Goal: Task Accomplishment & Management: Manage account settings

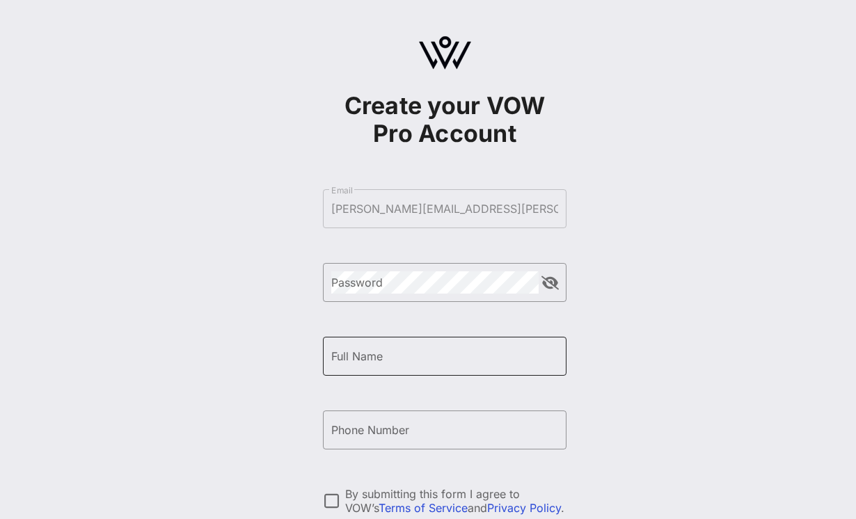
scroll to position [156, 0]
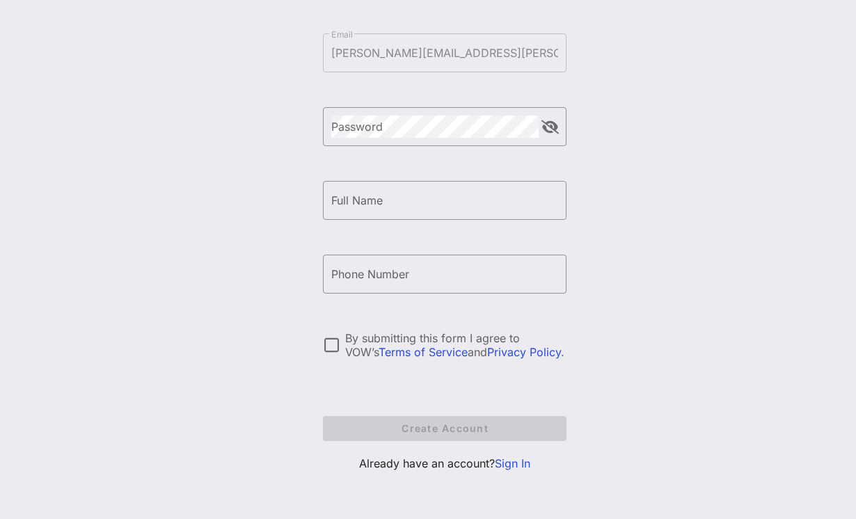
click at [503, 462] on link "Sign In" at bounding box center [513, 464] width 36 height 14
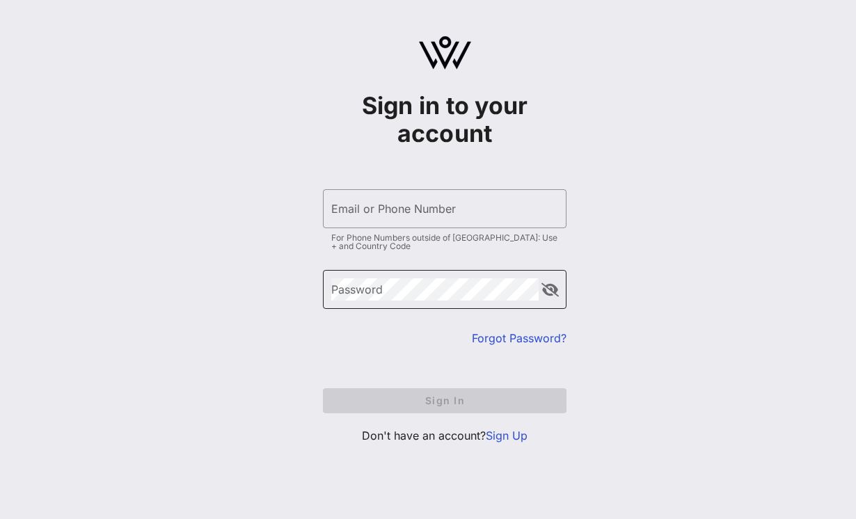
type input "[PERSON_NAME][EMAIL_ADDRESS][PERSON_NAME][DOMAIN_NAME]"
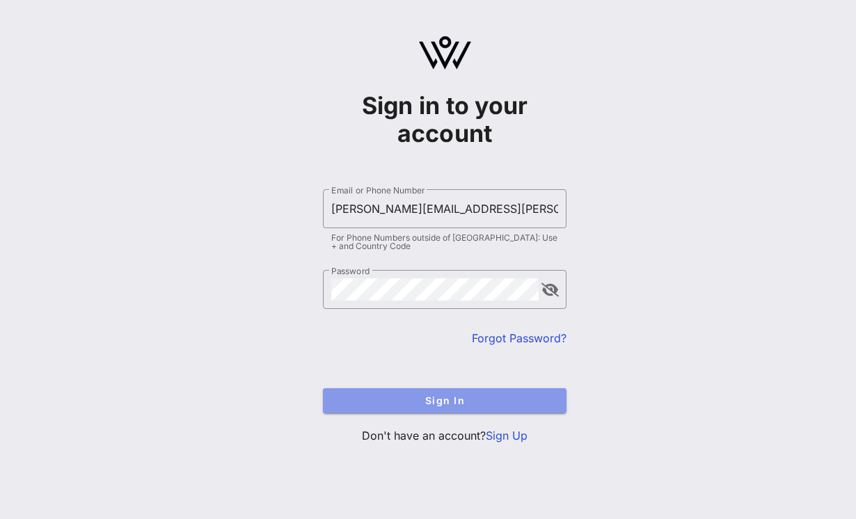
click at [453, 410] on button "Sign In" at bounding box center [445, 400] width 244 height 25
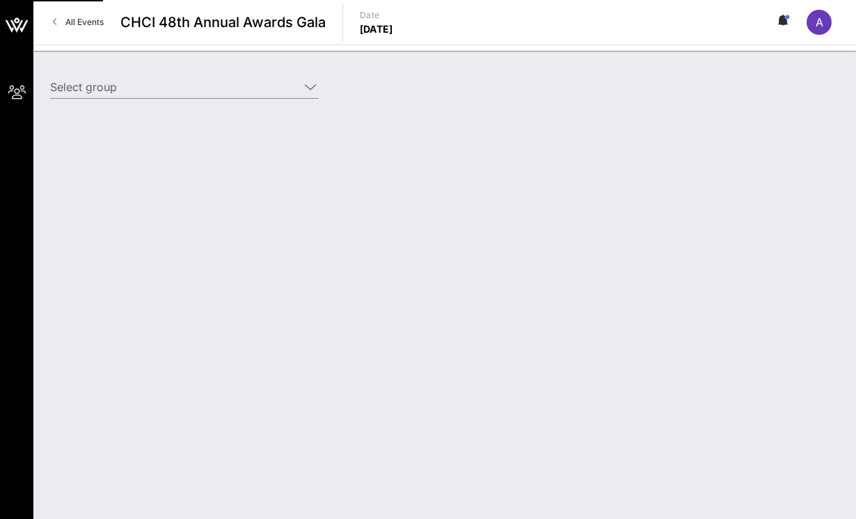
type input "[PERSON_NAME] ([PERSON_NAME]) [[PERSON_NAME], [PERSON_NAME][EMAIL_ADDRESS][PERS…"
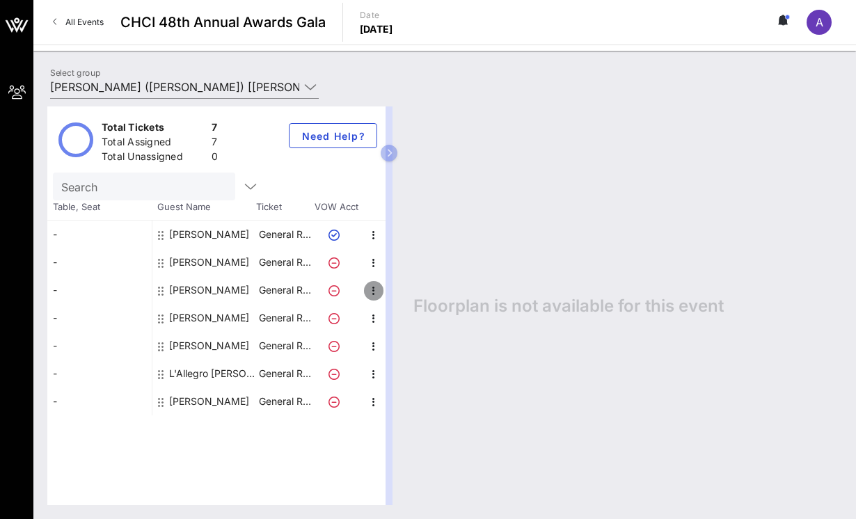
click at [371, 289] on icon "button" at bounding box center [373, 291] width 17 height 17
click at [399, 322] on div "Delete" at bounding box center [409, 322] width 28 height 11
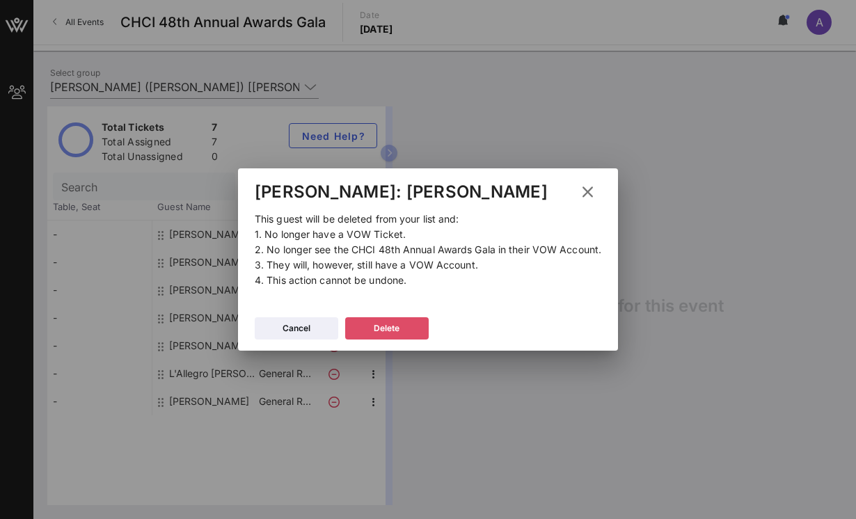
click at [391, 333] on div "Delete" at bounding box center [387, 329] width 26 height 14
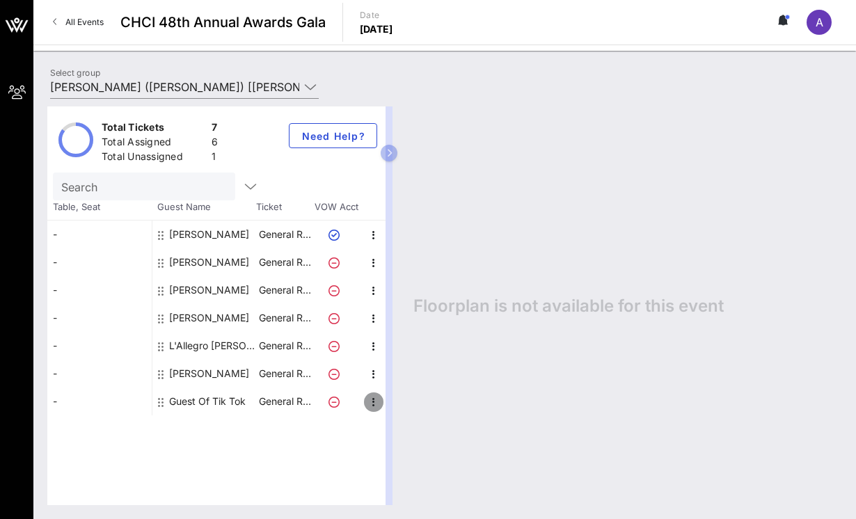
click at [370, 405] on icon "button" at bounding box center [373, 402] width 17 height 17
click at [303, 462] on div "Total Tickets 7 Total Assigned 6 Total Unassigned 1 Need Help? Search Table, Se…" at bounding box center [216, 306] width 338 height 399
click at [370, 317] on icon "button" at bounding box center [373, 318] width 17 height 17
click at [406, 352] on div "Delete" at bounding box center [409, 350] width 28 height 11
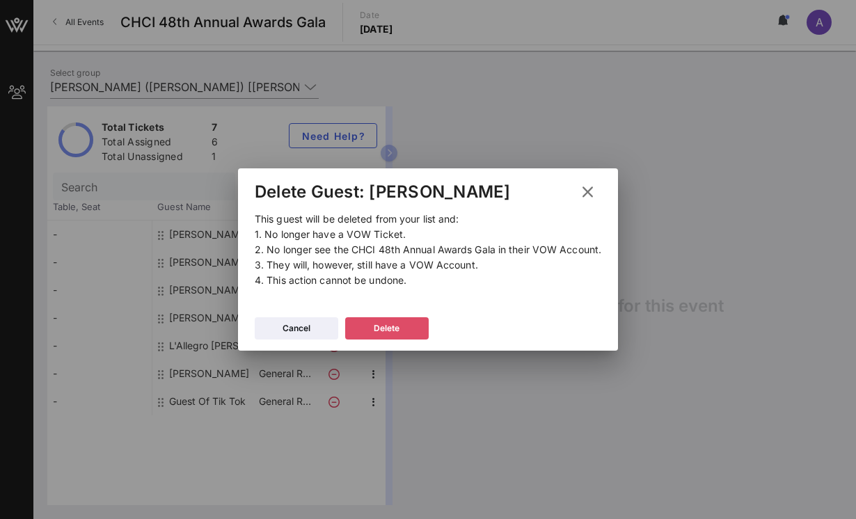
click at [406, 324] on button "Delete" at bounding box center [387, 328] width 84 height 22
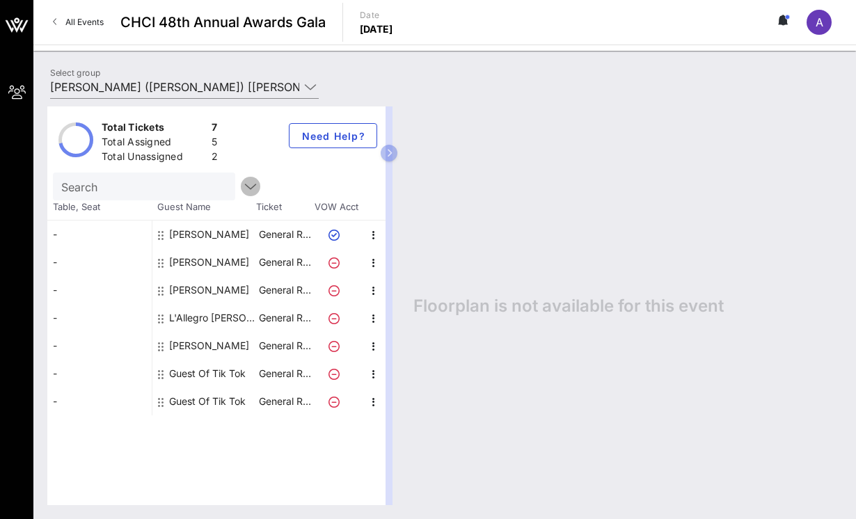
click at [242, 186] on icon "button" at bounding box center [250, 186] width 17 height 17
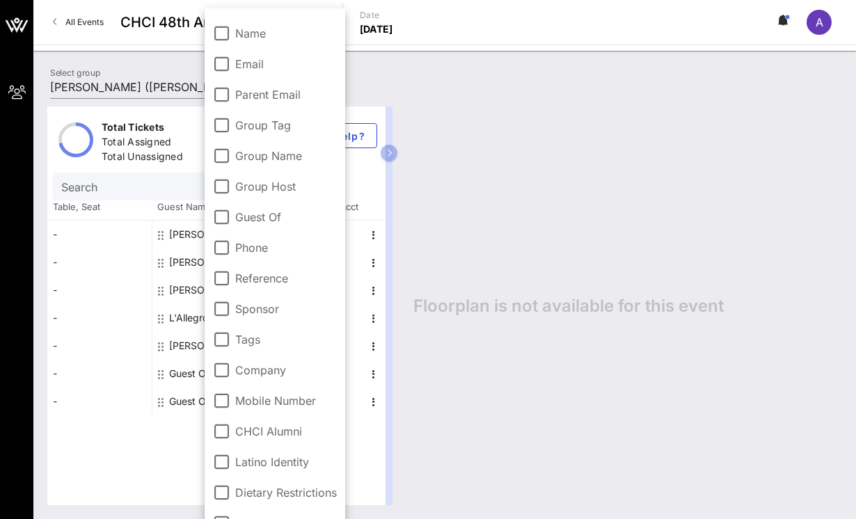
click at [127, 323] on div "-" at bounding box center [99, 318] width 104 height 28
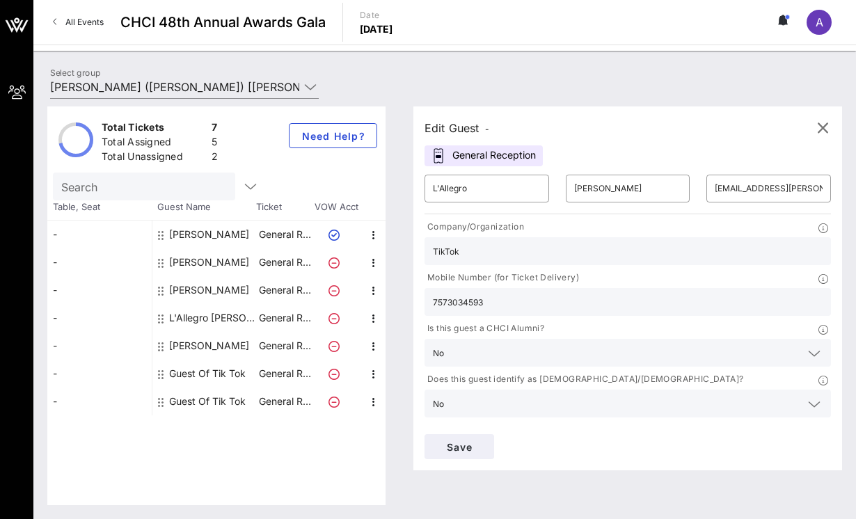
click at [513, 90] on div "Select group Tik Tok ([PERSON_NAME]) [[PERSON_NAME], [PERSON_NAME][EMAIL_ADDRES…" at bounding box center [445, 89] width 806 height 49
